Goal: Transaction & Acquisition: Download file/media

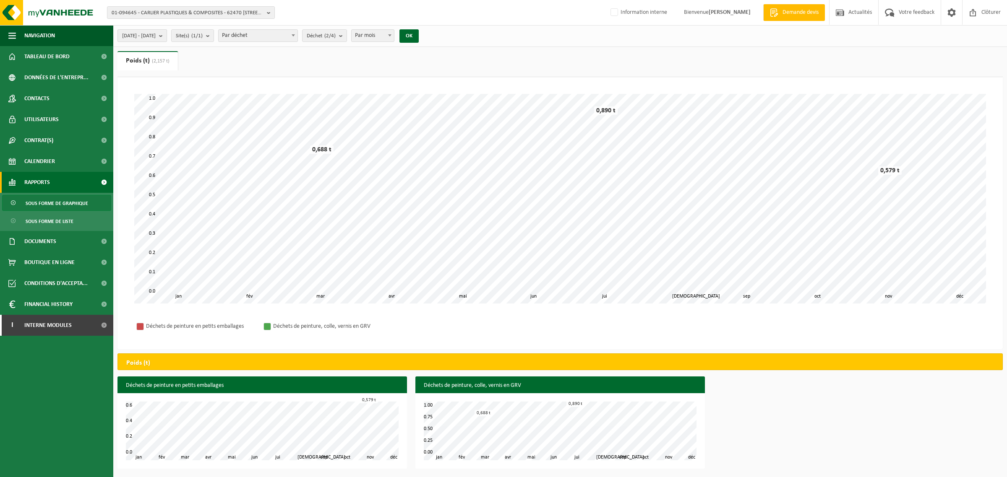
click at [156, 36] on span "2023-01-01 - 2023-12-31" at bounding box center [139, 36] width 34 height 13
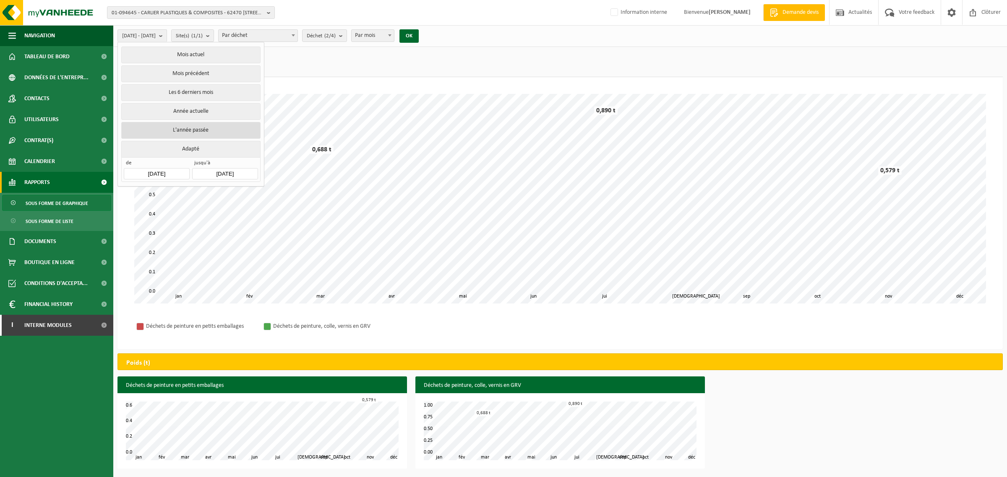
click at [193, 133] on button "L'année passée" at bounding box center [190, 130] width 139 height 17
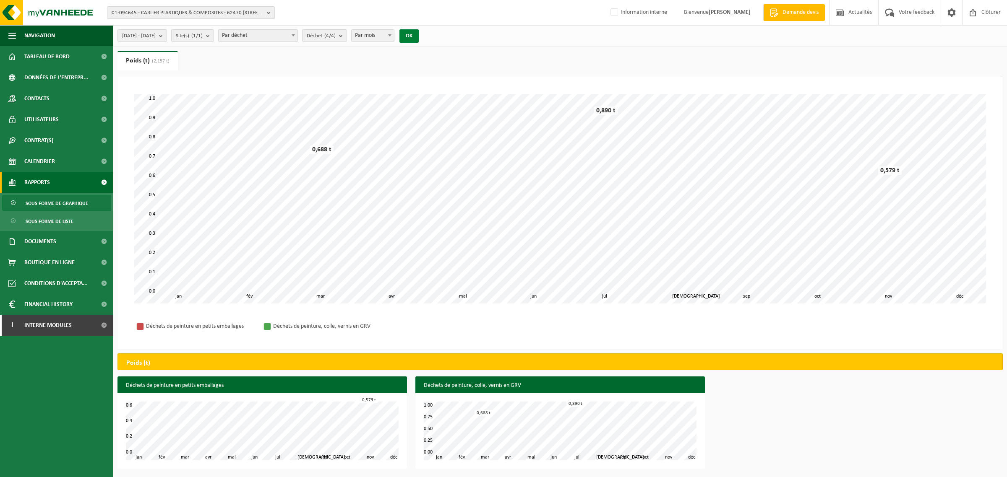
click at [419, 36] on button "OK" at bounding box center [408, 35] width 19 height 13
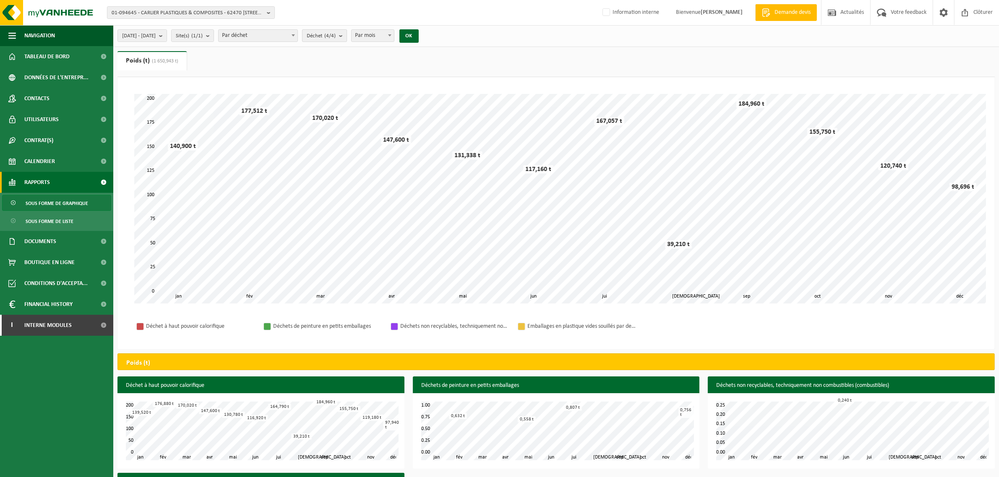
click at [346, 38] on b "submit" at bounding box center [343, 36] width 8 height 12
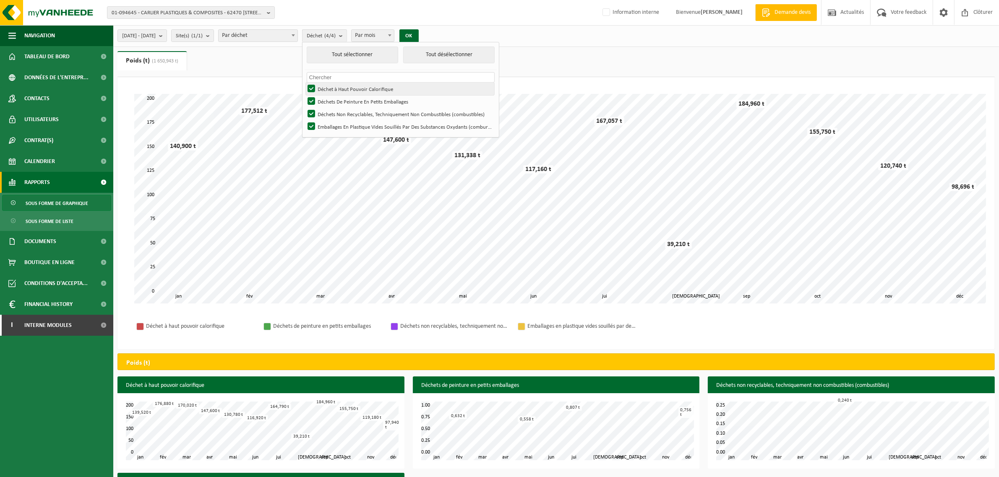
click at [357, 87] on label "Déchet à Haut Pouvoir Calorifique" at bounding box center [400, 89] width 188 height 13
click at [305, 83] on input "Déchet à Haut Pouvoir Calorifique" at bounding box center [304, 82] width 0 height 0
checkbox input "false"
click at [419, 36] on button "OK" at bounding box center [408, 35] width 19 height 13
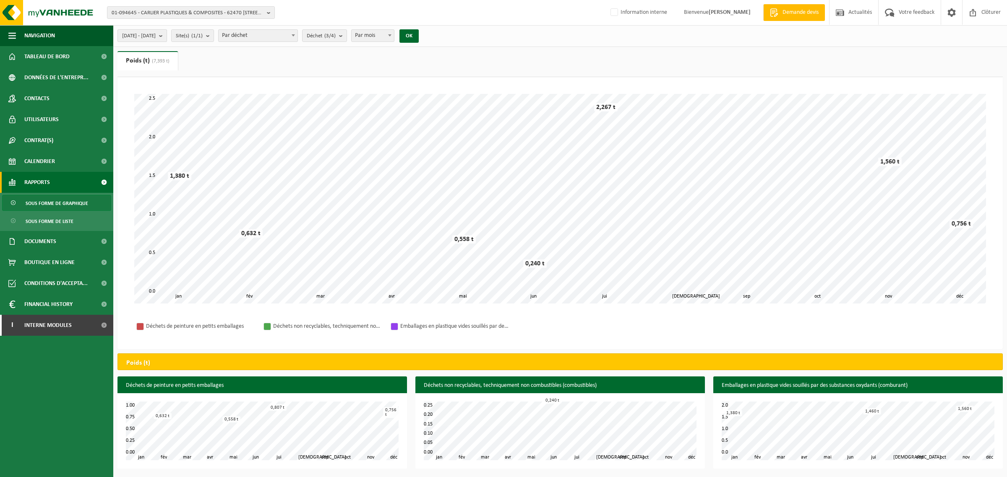
drag, startPoint x: 159, startPoint y: 45, endPoint x: 160, endPoint y: 40, distance: 4.6
click at [159, 45] on div "2024-01-01 - 2024-12-31 Mois actuel Mois précédent Les 6 derniers mois Année ac…" at bounding box center [559, 36] width 893 height 22
click at [156, 40] on span "2024-01-01 - 2024-12-31" at bounding box center [139, 36] width 34 height 13
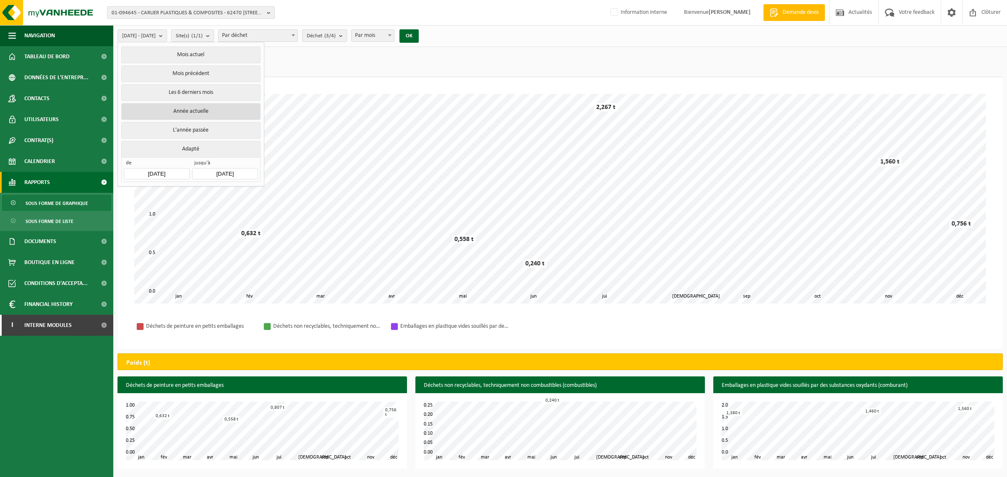
click at [202, 114] on button "Année actuelle" at bounding box center [190, 111] width 139 height 17
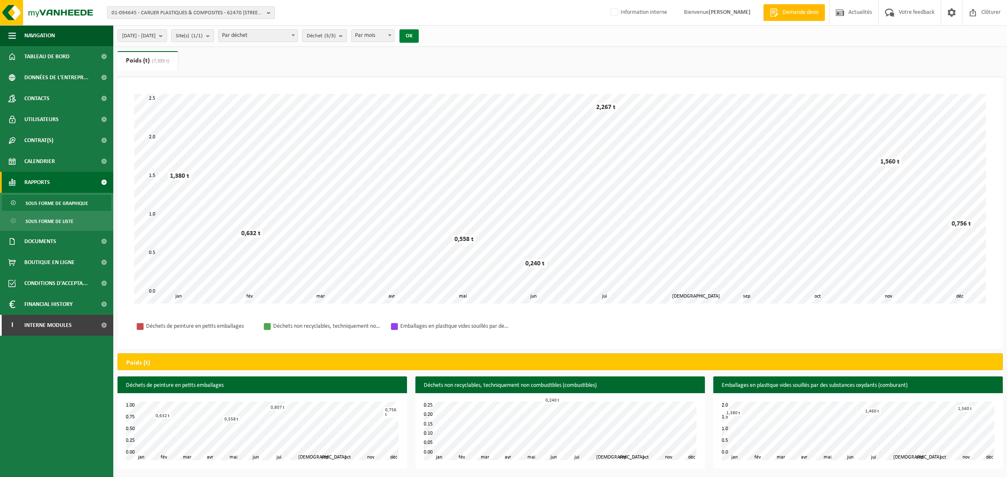
click at [419, 38] on button "OK" at bounding box center [408, 35] width 19 height 13
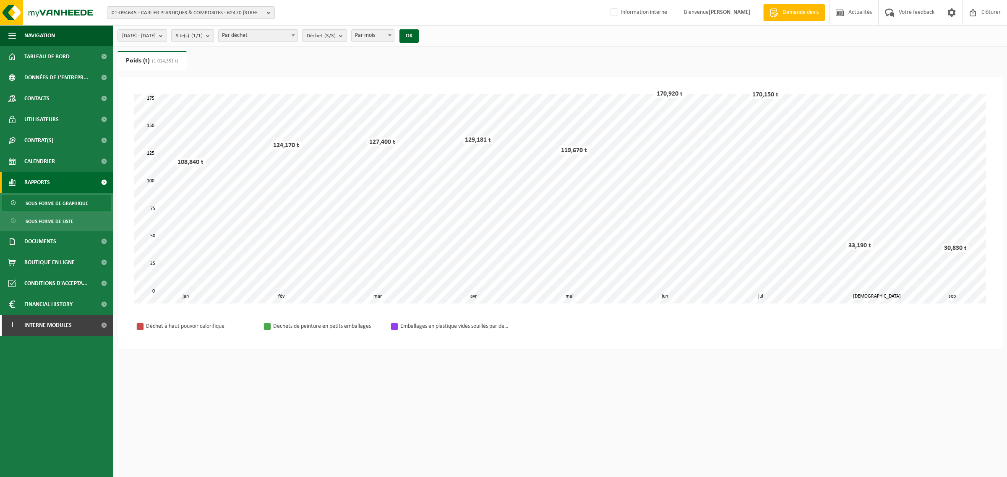
click at [393, 44] on div "2025-01-01 - 2025-09-09 Mois actuel Mois précédent Les 6 derniers mois Année ac…" at bounding box center [270, 36] width 315 height 18
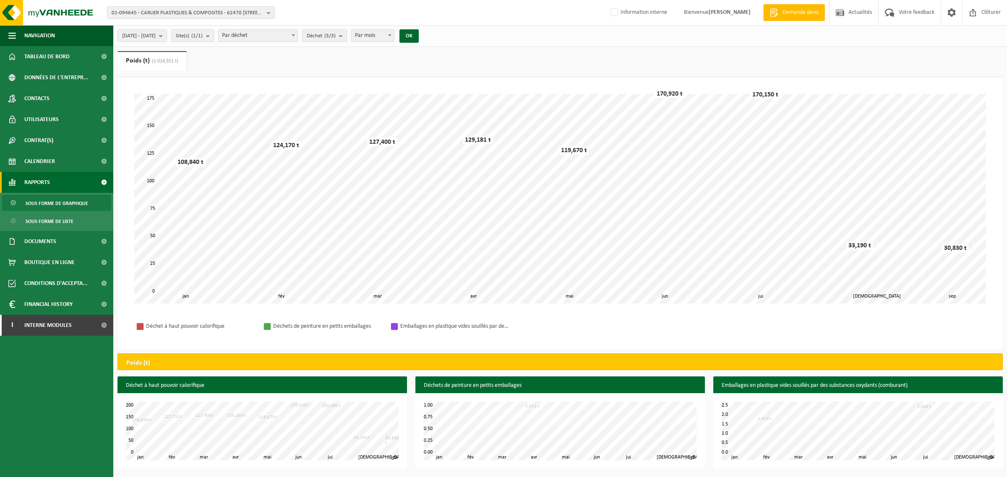
click at [394, 37] on span "Par mois" at bounding box center [372, 36] width 42 height 12
click at [336, 33] on count "(3/3)" at bounding box center [329, 35] width 11 height 5
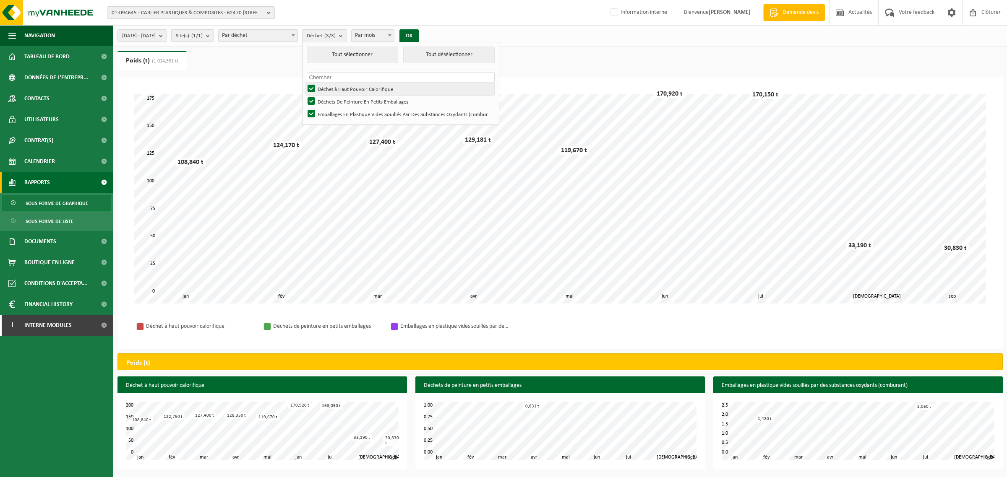
drag, startPoint x: 355, startPoint y: 90, endPoint x: 378, endPoint y: 88, distance: 23.2
click at [357, 89] on label "Déchet à Haut Pouvoir Calorifique" at bounding box center [400, 89] width 188 height 13
click at [305, 83] on input "Déchet à Haut Pouvoir Calorifique" at bounding box center [304, 82] width 0 height 0
checkbox input "false"
click at [419, 35] on button "OK" at bounding box center [408, 35] width 19 height 13
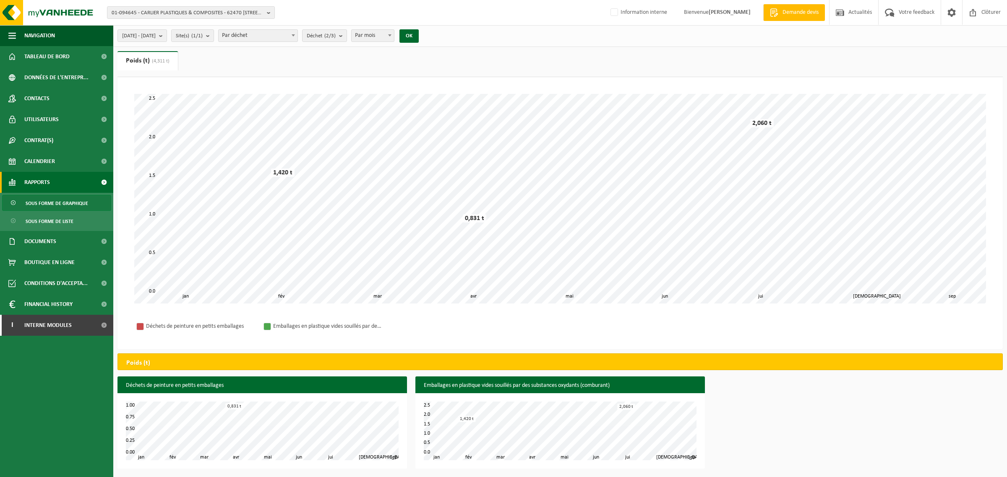
click at [779, 405] on div "Déchets de peinture en petits emballages fév mar avr mai jun jui aoû jan sep 0.…" at bounding box center [559, 425] width 893 height 96
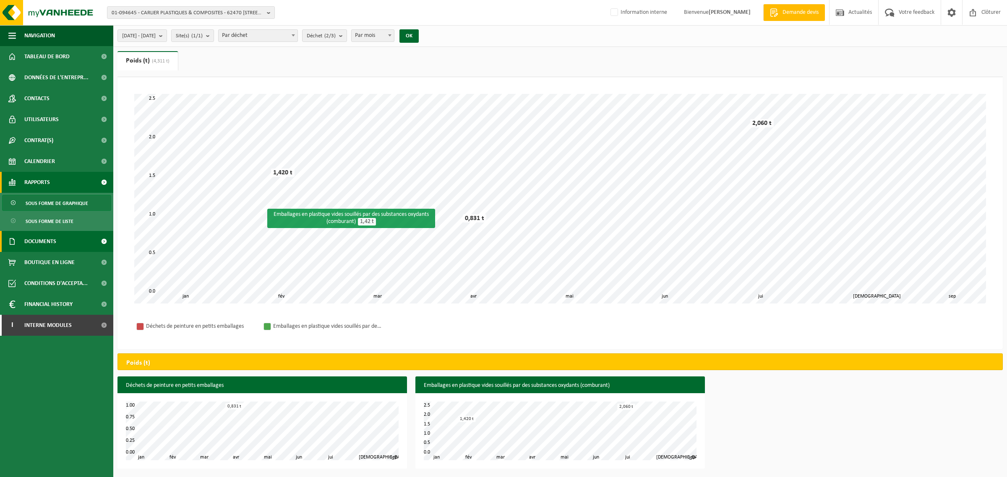
click at [50, 237] on span "Documents" at bounding box center [40, 241] width 32 height 21
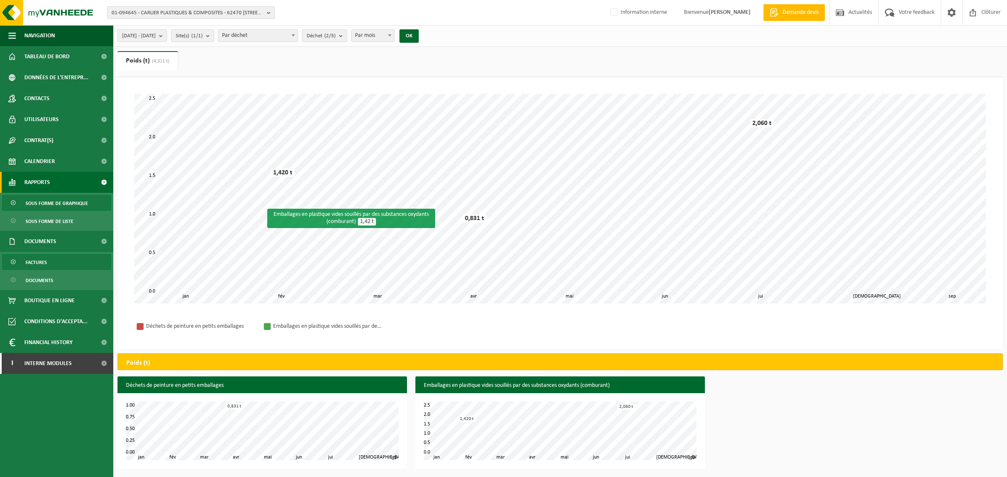
click at [47, 260] on span "Factures" at bounding box center [36, 263] width 21 height 16
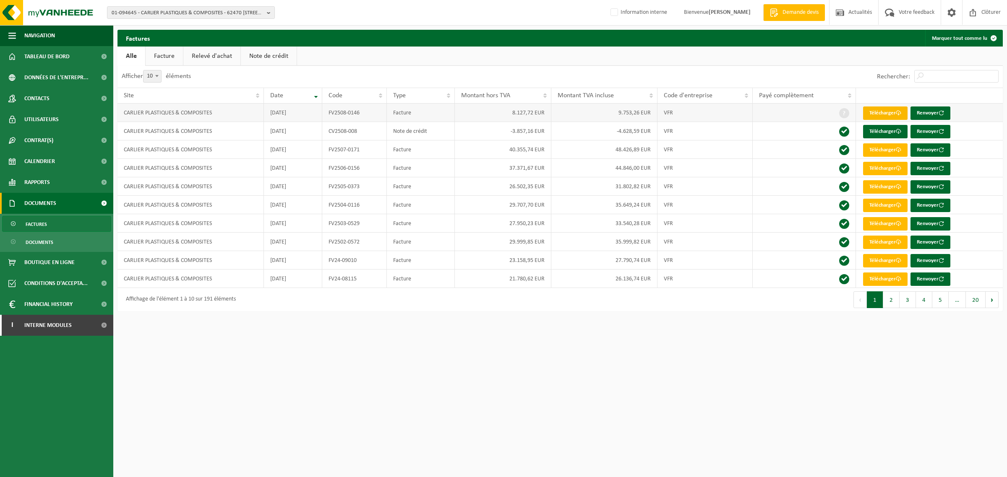
click at [897, 115] on span at bounding box center [898, 112] width 5 height 5
click at [883, 153] on link "Télécharger" at bounding box center [885, 149] width 44 height 13
click at [889, 172] on link "Télécharger" at bounding box center [885, 168] width 44 height 13
click at [883, 190] on link "Télécharger" at bounding box center [885, 186] width 44 height 13
click at [884, 208] on link "Télécharger" at bounding box center [885, 205] width 44 height 13
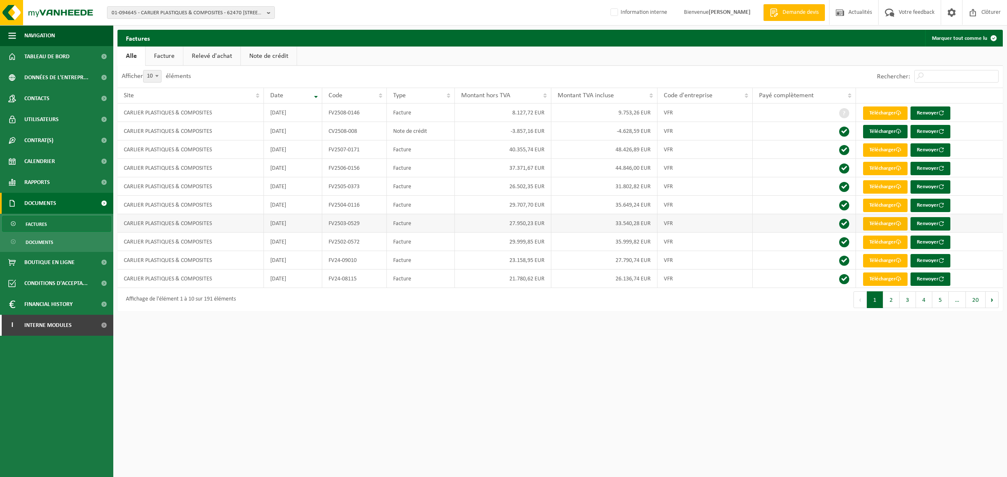
click at [883, 227] on link "Télécharger" at bounding box center [885, 223] width 44 height 13
click at [878, 249] on link "Télécharger" at bounding box center [885, 242] width 44 height 13
